Goal: Task Accomplishment & Management: Manage account settings

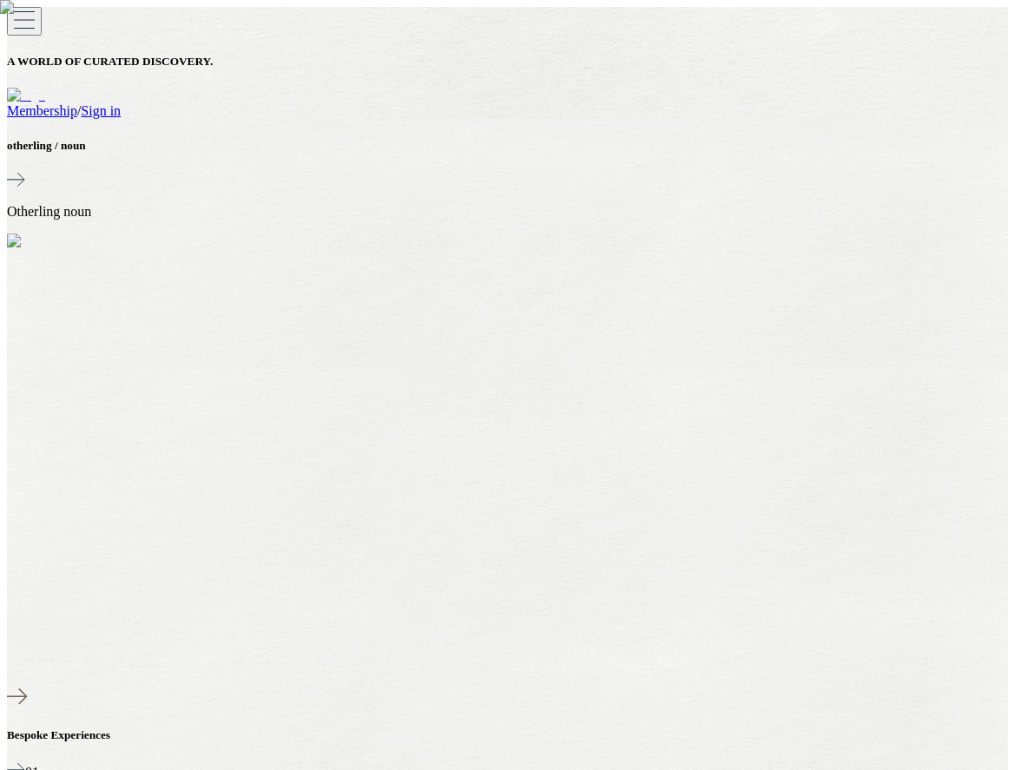
click at [121, 103] on link "Sign in" at bounding box center [101, 110] width 40 height 15
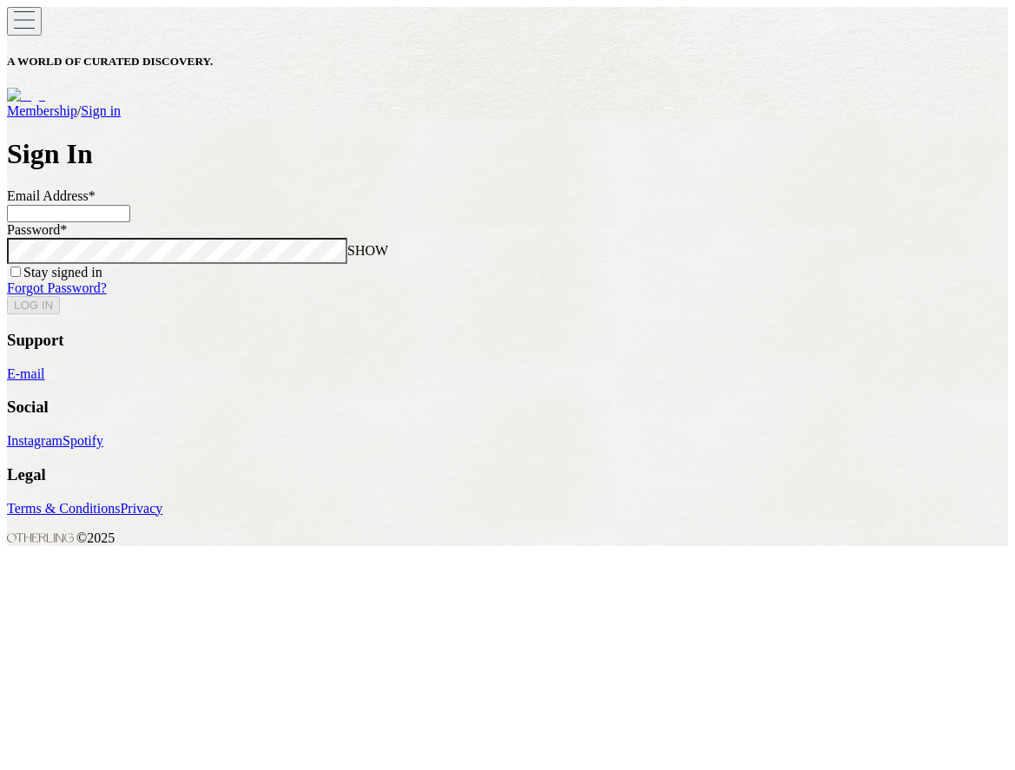
click at [130, 222] on input at bounding box center [68, 213] width 123 height 17
type input "**********"
click at [7, 296] on button "LOG IN" at bounding box center [33, 305] width 53 height 18
